Goal: Complete application form

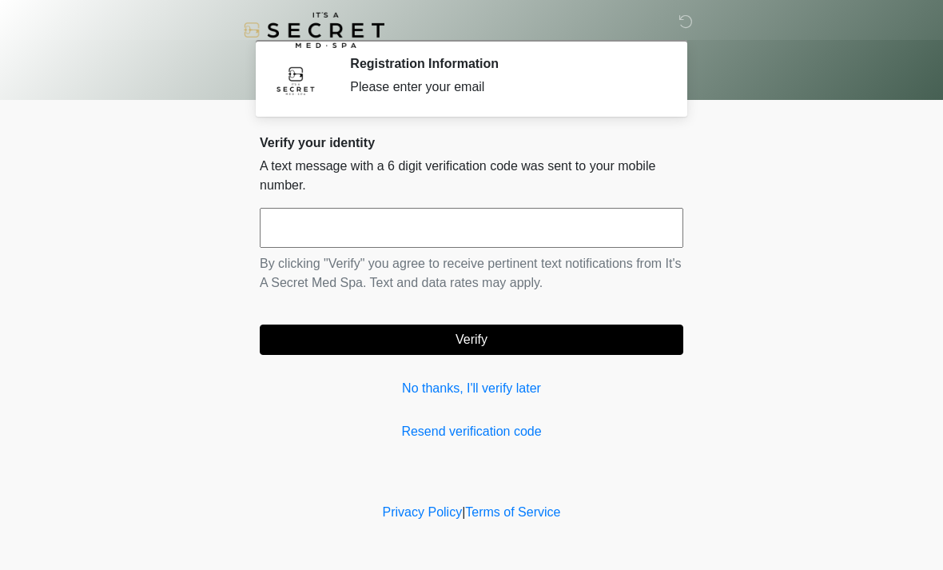
click at [547, 233] on input "text" at bounding box center [472, 228] width 424 height 40
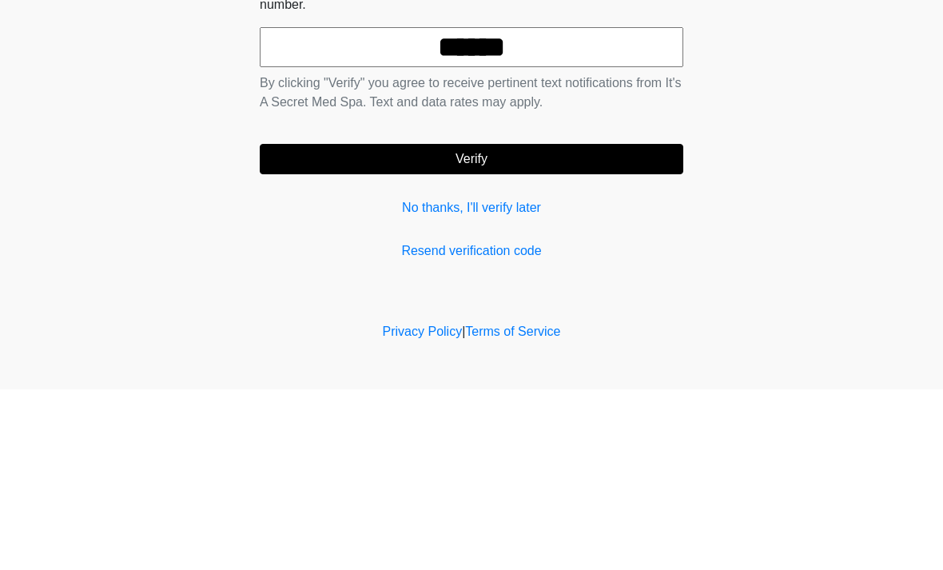
type input "******"
click at [595, 325] on button "Verify" at bounding box center [472, 340] width 424 height 30
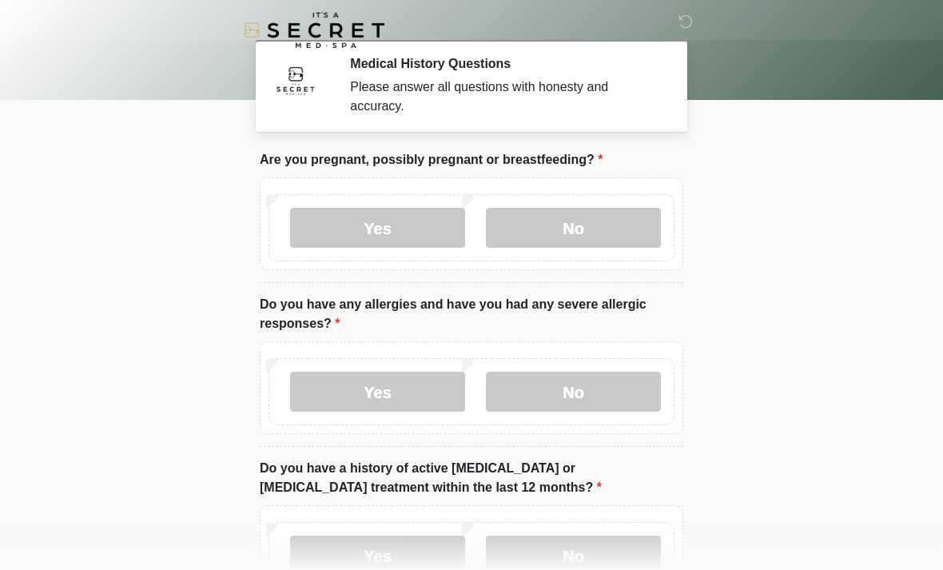
click at [617, 228] on label "No" at bounding box center [573, 228] width 175 height 40
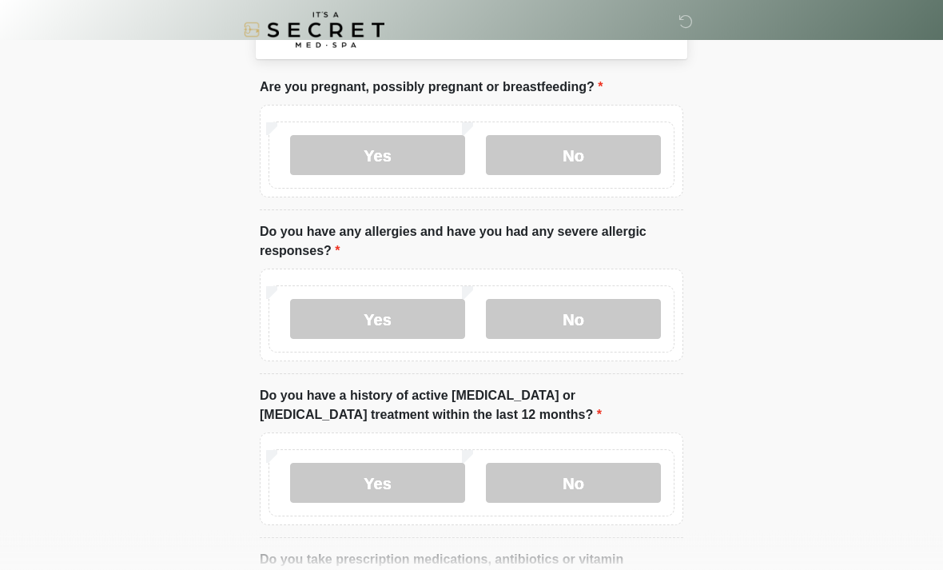
scroll to position [74, 0]
click at [632, 313] on label "No" at bounding box center [573, 318] width 175 height 40
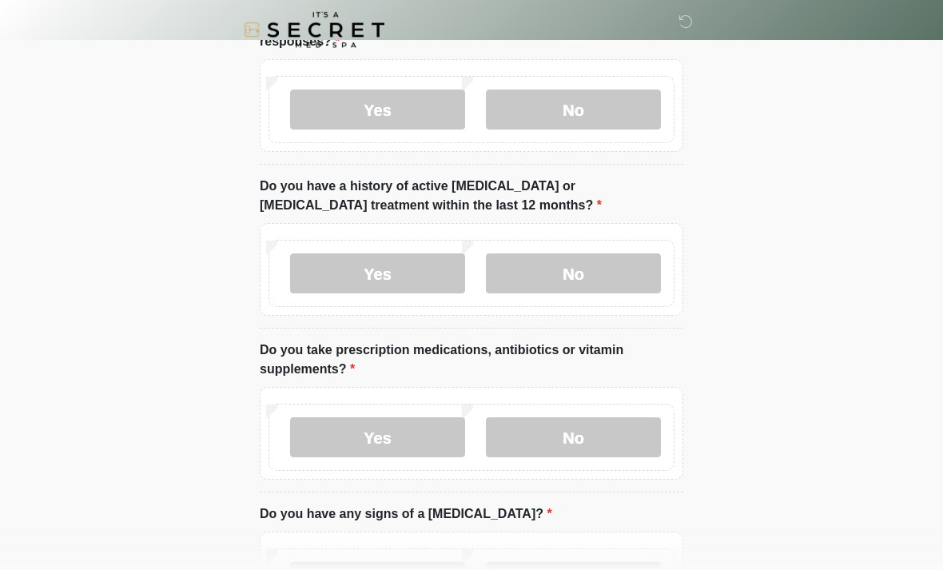
scroll to position [285, 0]
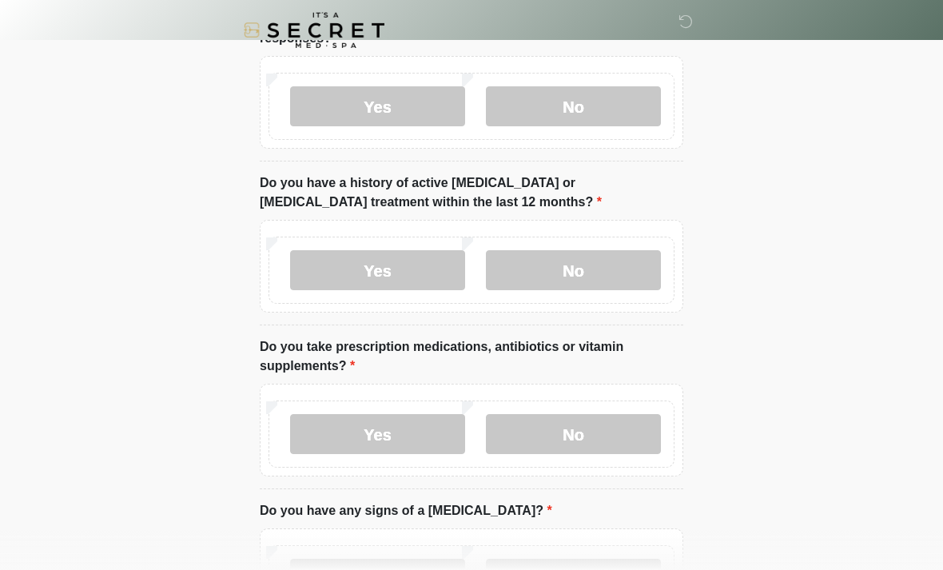
click at [630, 270] on label "No" at bounding box center [573, 270] width 175 height 40
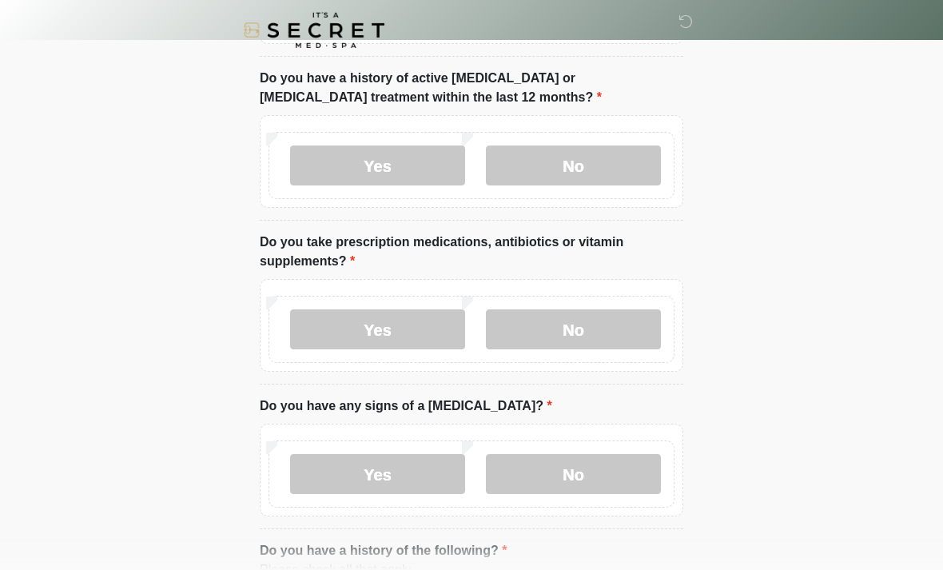
scroll to position [394, 0]
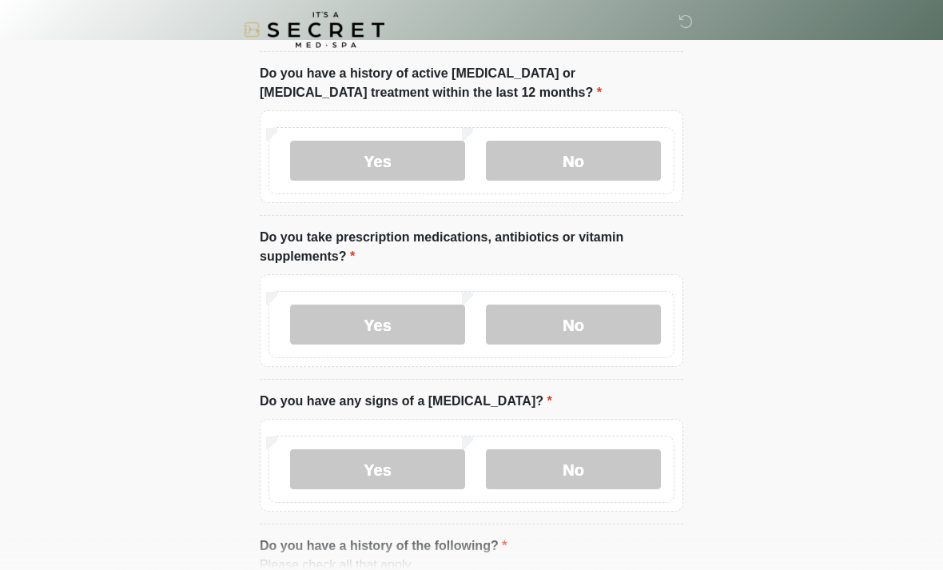
click at [631, 315] on label "No" at bounding box center [573, 325] width 175 height 40
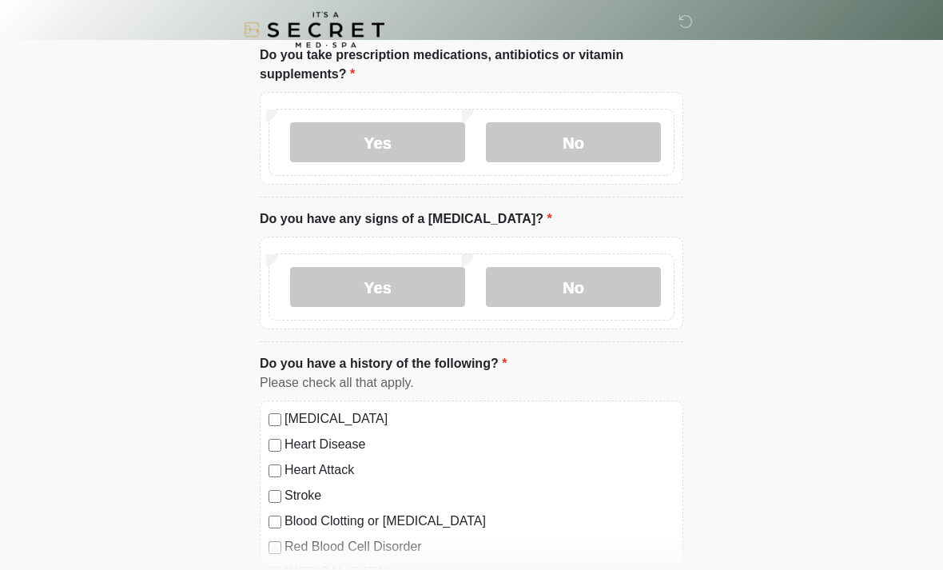
scroll to position [580, 0]
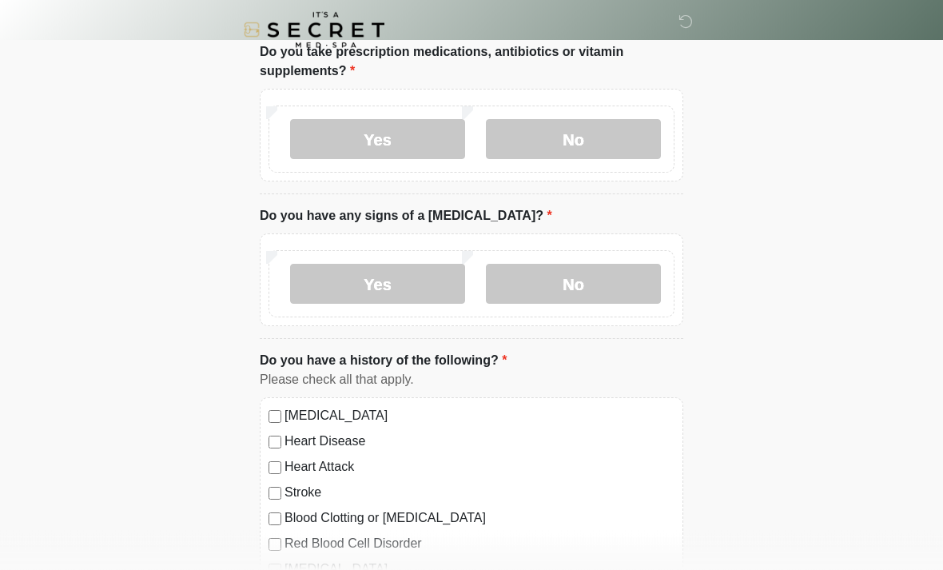
click at [622, 277] on label "No" at bounding box center [573, 285] width 175 height 40
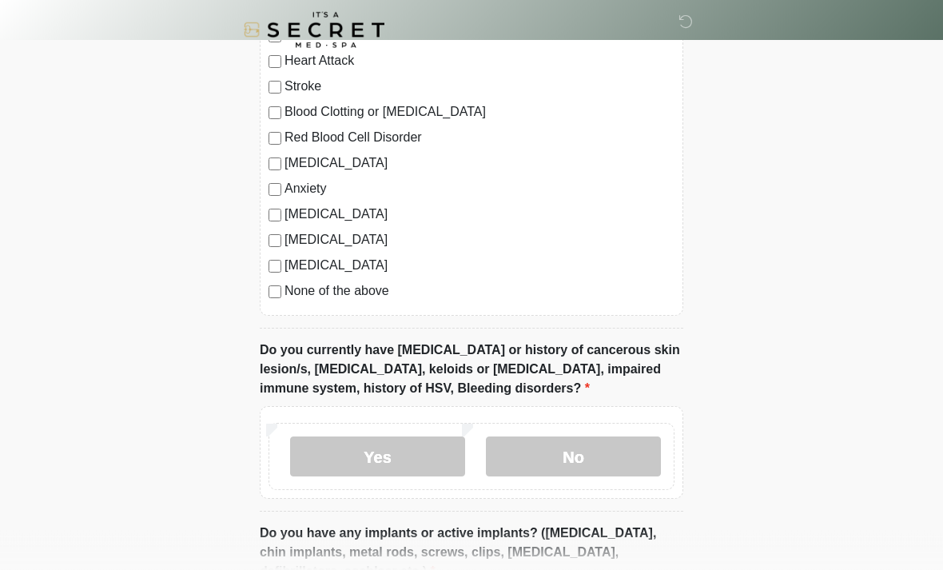
scroll to position [990, 0]
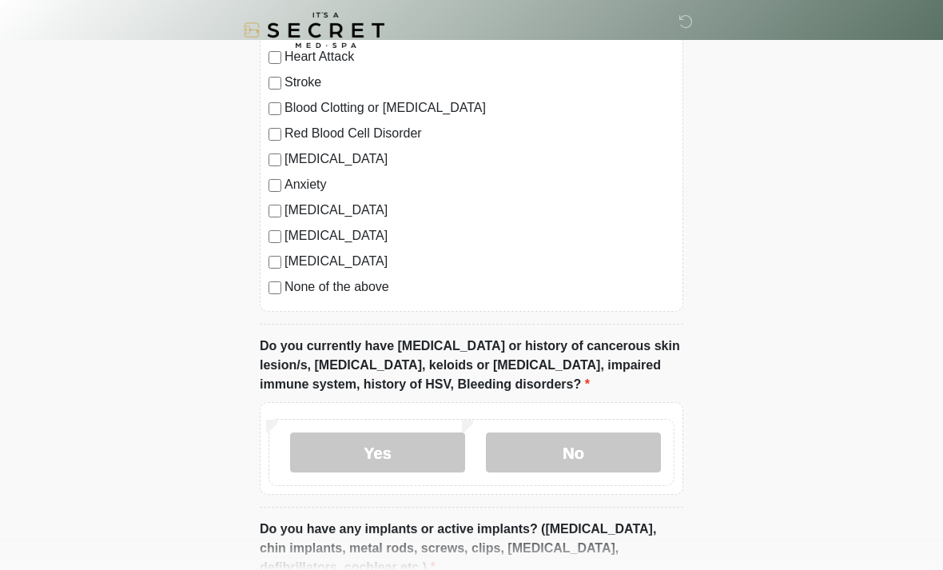
click at [288, 281] on label "None of the above" at bounding box center [480, 286] width 390 height 19
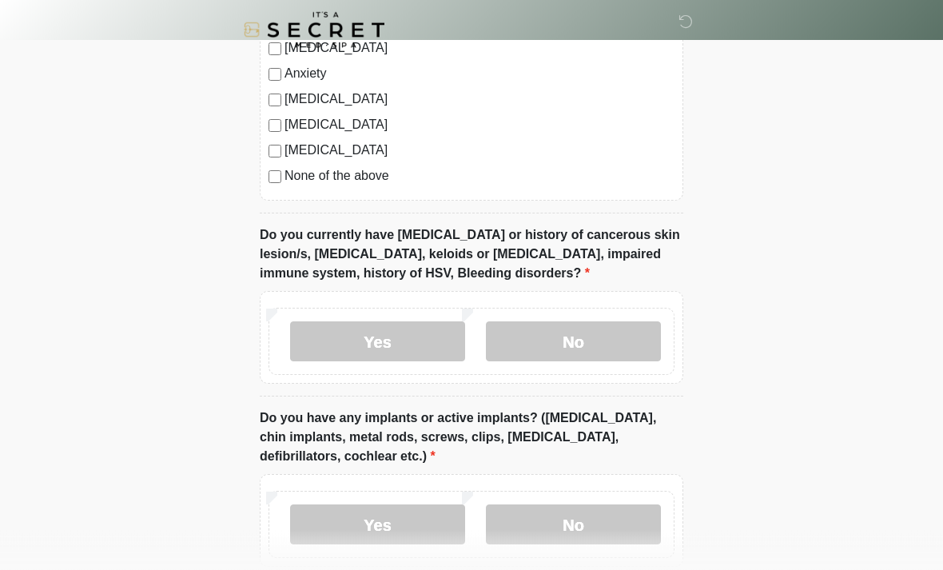
scroll to position [1102, 0]
click at [633, 329] on label "No" at bounding box center [573, 341] width 175 height 40
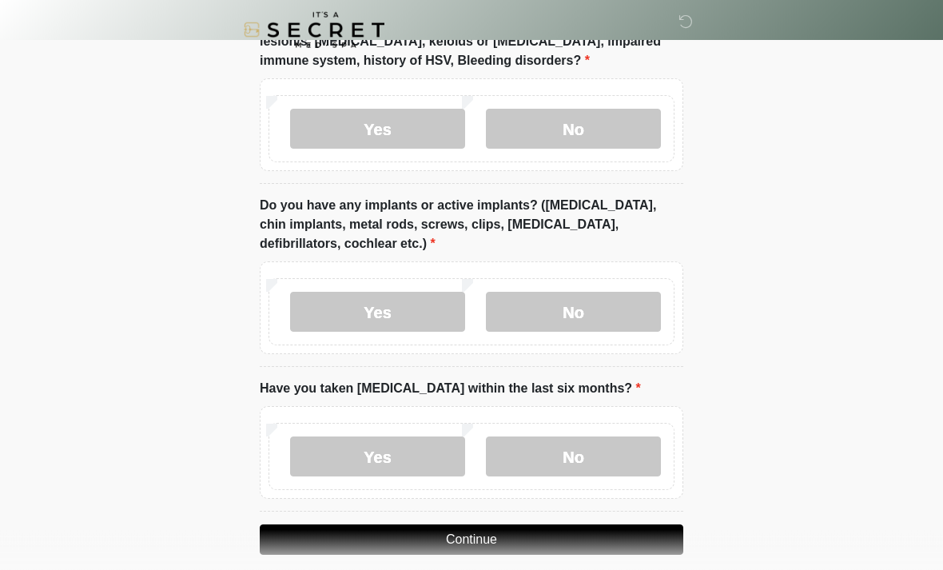
scroll to position [1314, 0]
click at [644, 311] on label "No" at bounding box center [573, 312] width 175 height 40
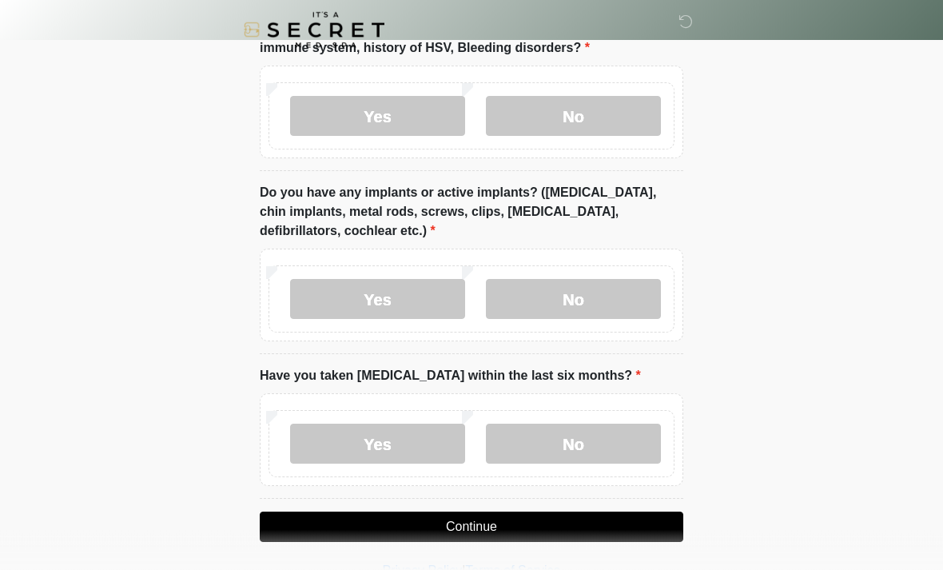
scroll to position [1331, 0]
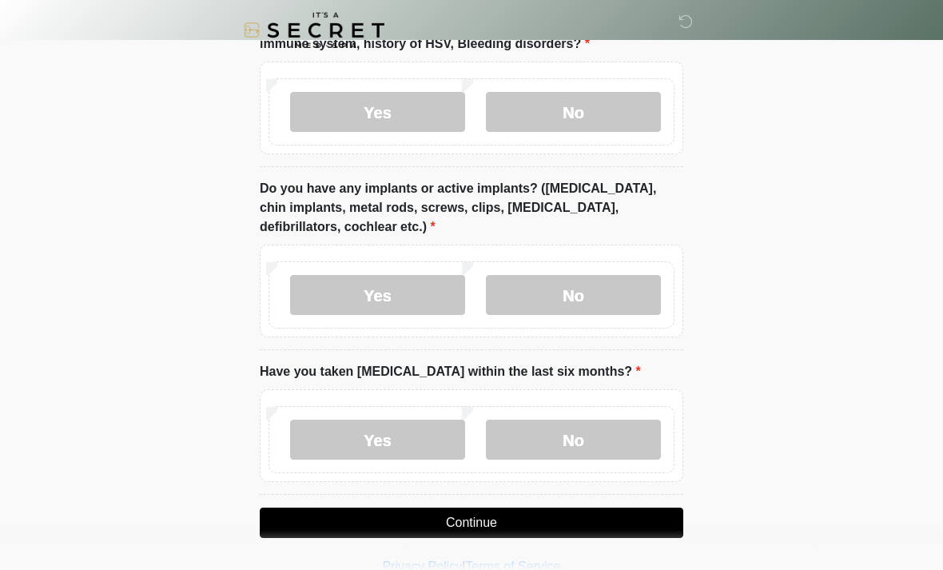
click at [605, 444] on label "No" at bounding box center [573, 440] width 175 height 40
click at [536, 517] on button "Continue" at bounding box center [472, 523] width 424 height 30
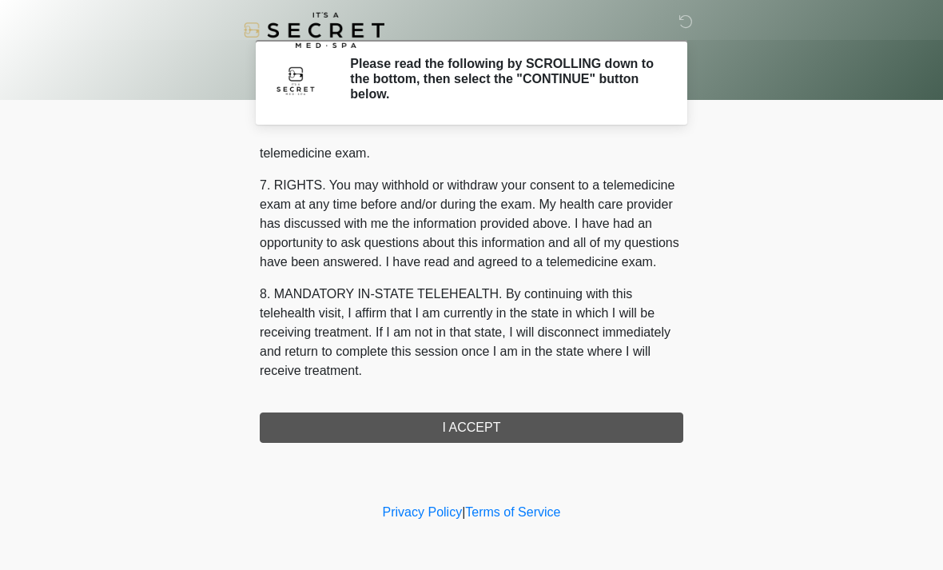
scroll to position [677, 0]
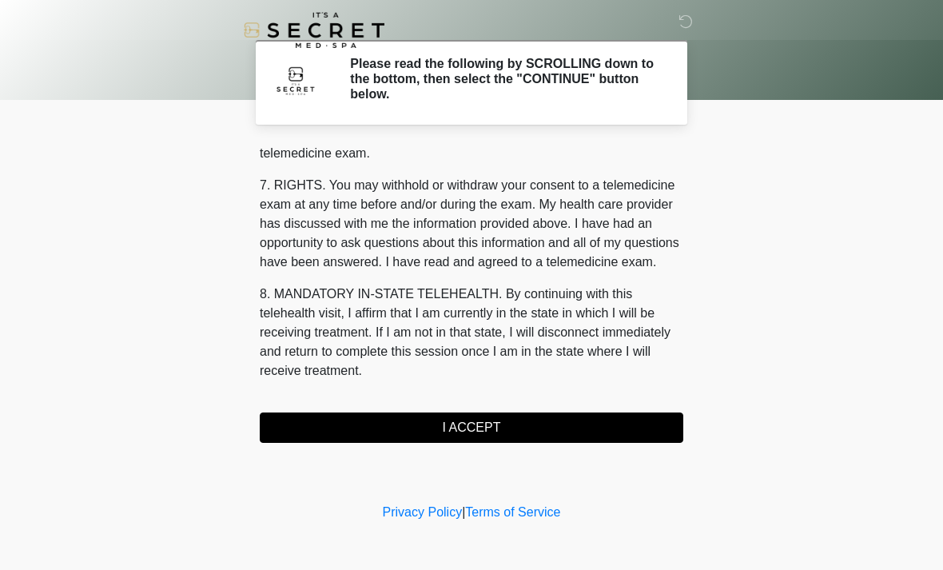
click at [516, 413] on button "I ACCEPT" at bounding box center [472, 427] width 424 height 30
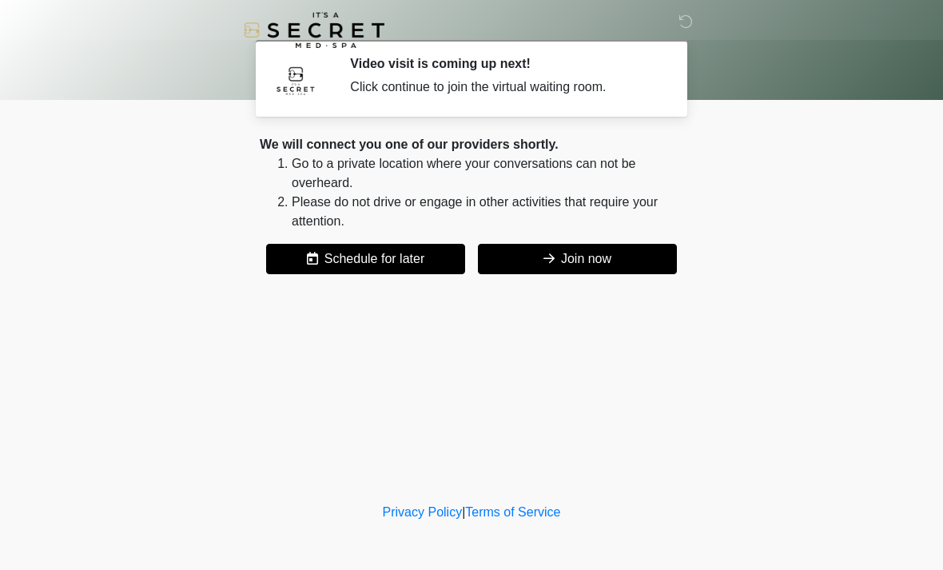
click at [619, 254] on button "Join now" at bounding box center [577, 259] width 199 height 30
